Goal: Book appointment/travel/reservation

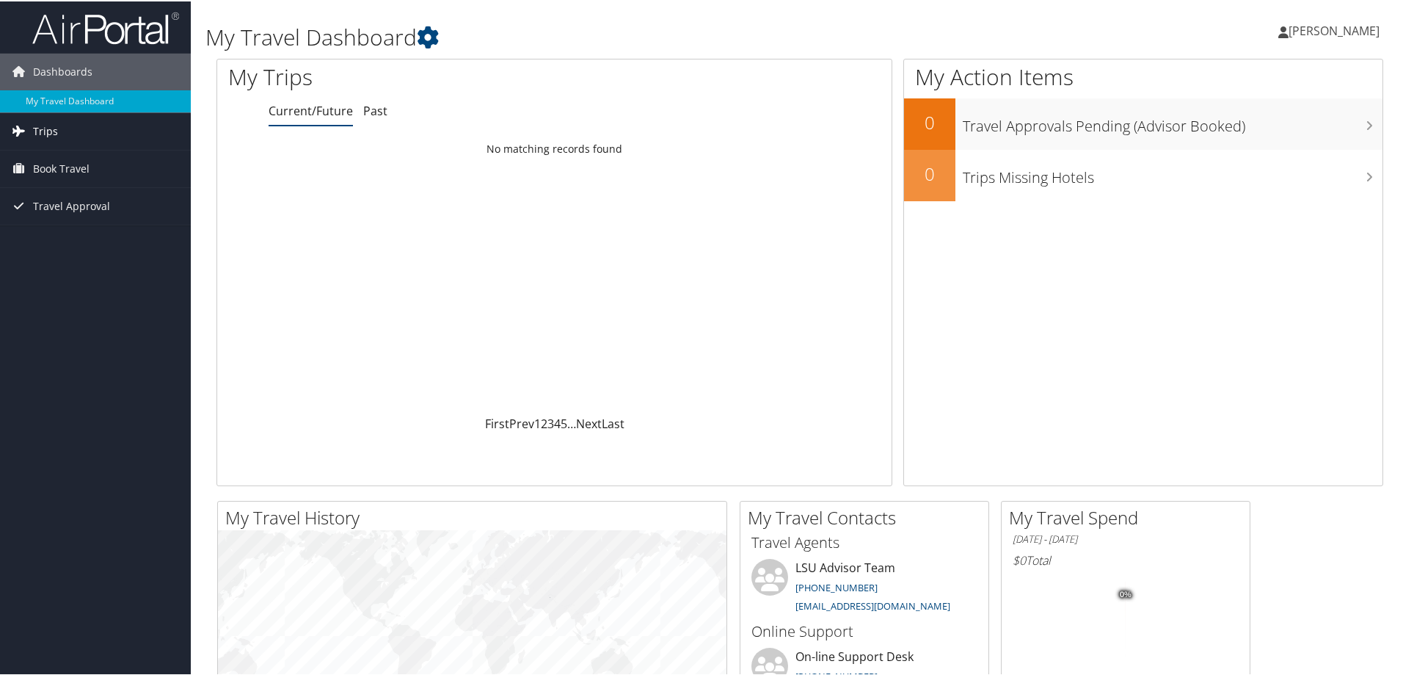
click at [62, 131] on link "Trips" at bounding box center [95, 130] width 191 height 37
click at [78, 226] on span "Book Travel" at bounding box center [61, 233] width 57 height 37
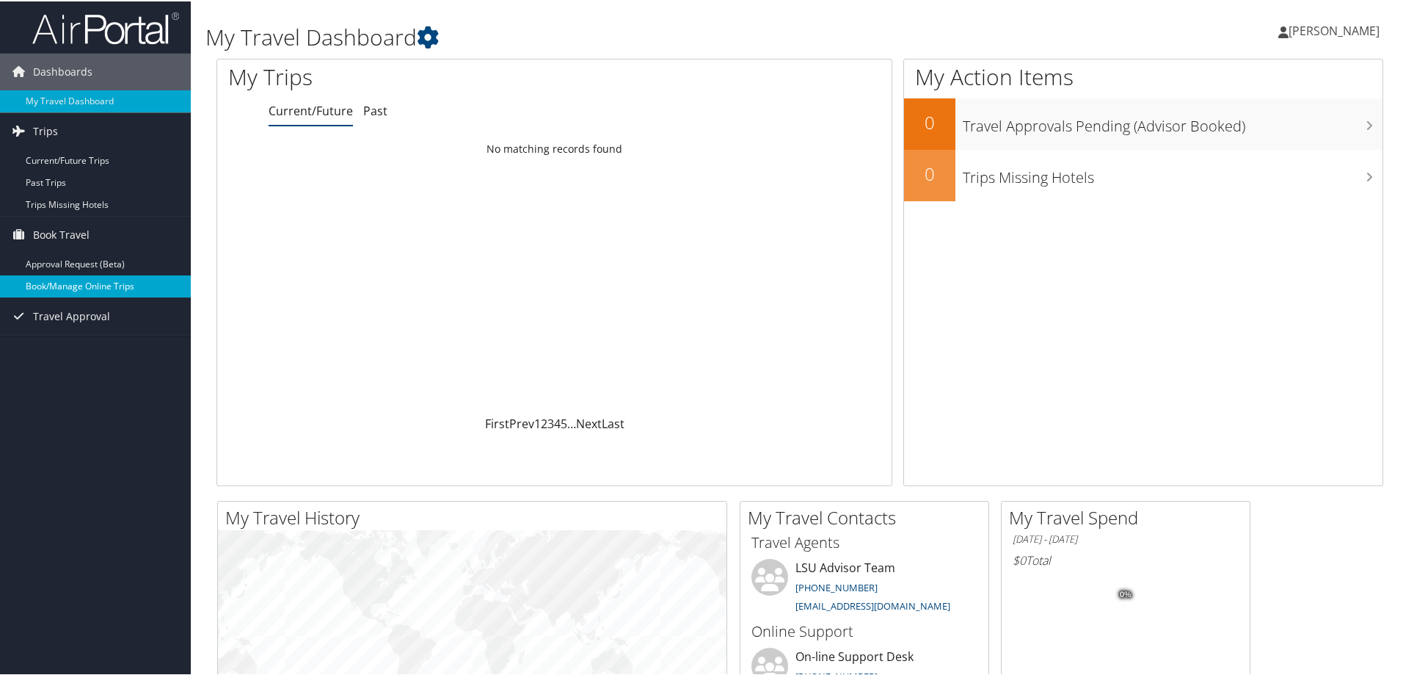
click at [92, 285] on link "Book/Manage Online Trips" at bounding box center [95, 285] width 191 height 22
